Goal: Navigation & Orientation: Understand site structure

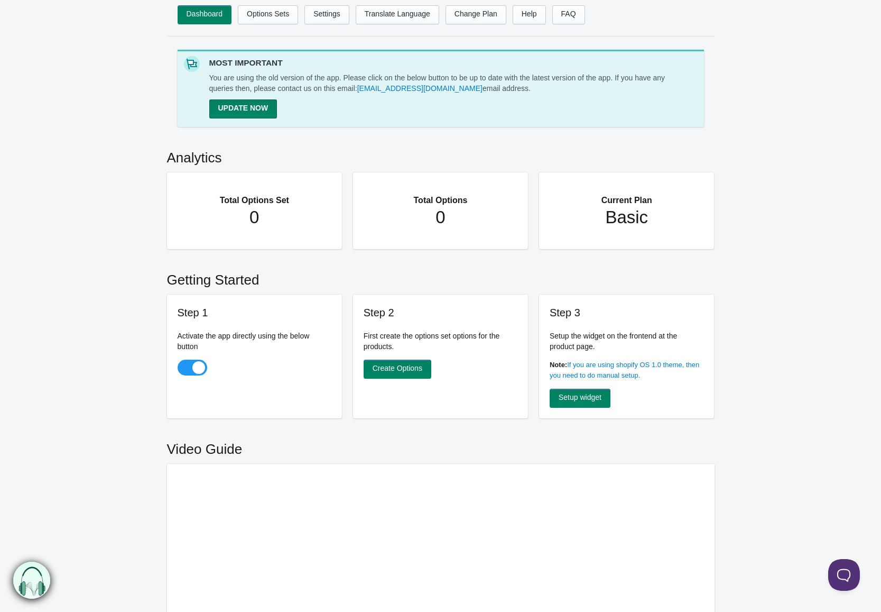
click at [126, 354] on main "MOST IMPORTANT You are using the old version of the app. Please click on the be…" at bounding box center [440, 418] width 881 height 742
click at [743, 405] on main "MOST IMPORTANT You are using the old version of the app. Please click on the be…" at bounding box center [440, 418] width 881 height 742
click at [283, 14] on link "Options Sets" at bounding box center [268, 14] width 60 height 19
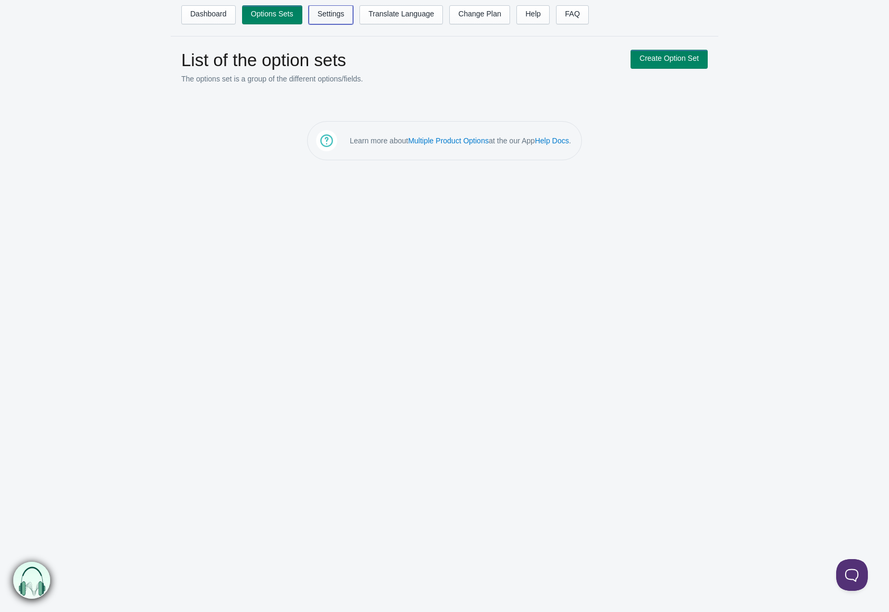
click at [345, 17] on link "Settings" at bounding box center [331, 14] width 45 height 19
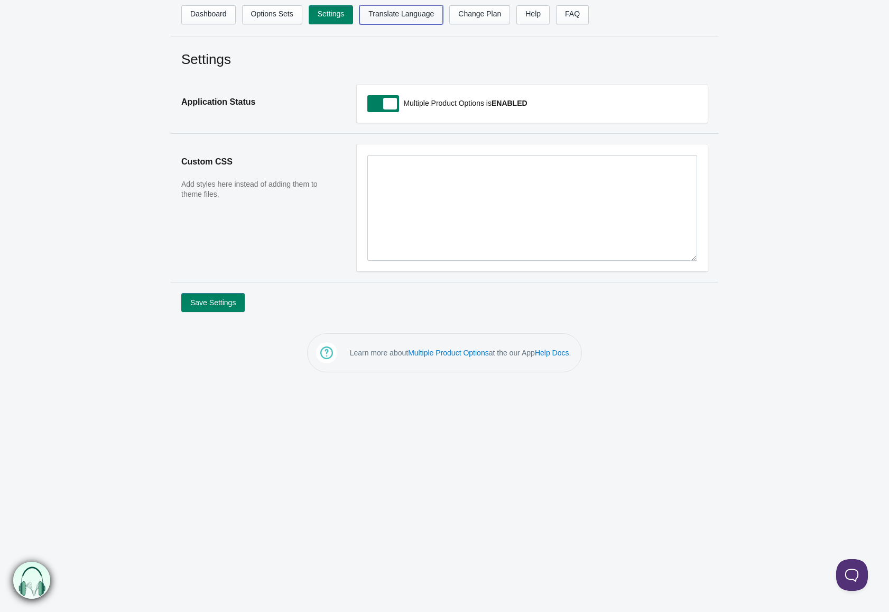
click at [396, 17] on link "Translate Language" at bounding box center [401, 14] width 84 height 19
